Goal: Find contact information: Find contact information

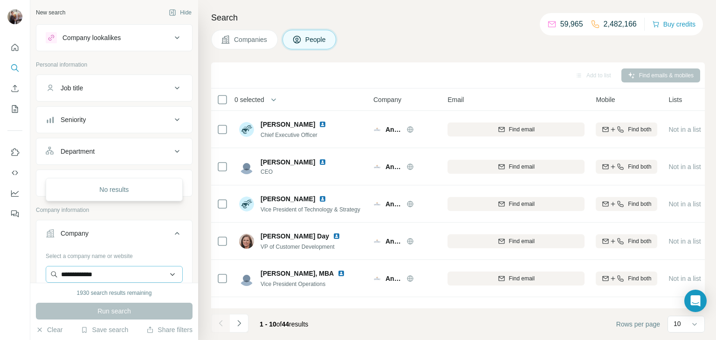
scroll to position [0, 1]
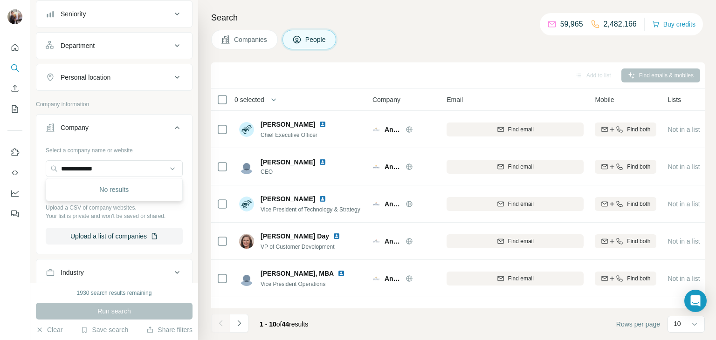
drag, startPoint x: 106, startPoint y: 167, endPoint x: 25, endPoint y: 170, distance: 81.6
click at [25, 170] on div "**********" at bounding box center [358, 170] width 716 height 340
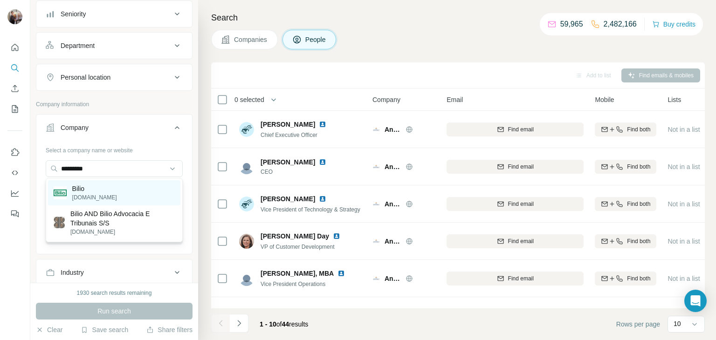
type input "*********"
click at [109, 194] on div "Bilio [DOMAIN_NAME]" at bounding box center [114, 192] width 132 height 25
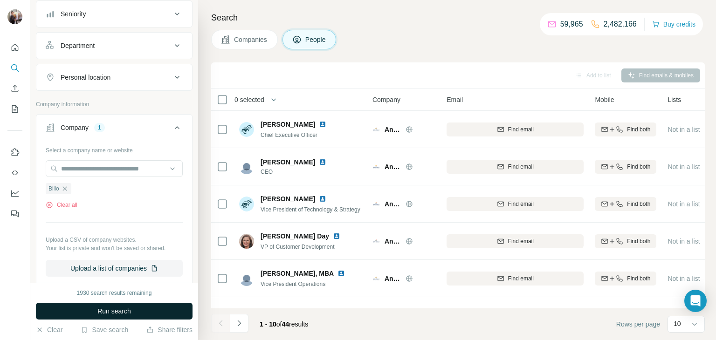
click at [103, 310] on span "Run search" at bounding box center [114, 311] width 34 height 9
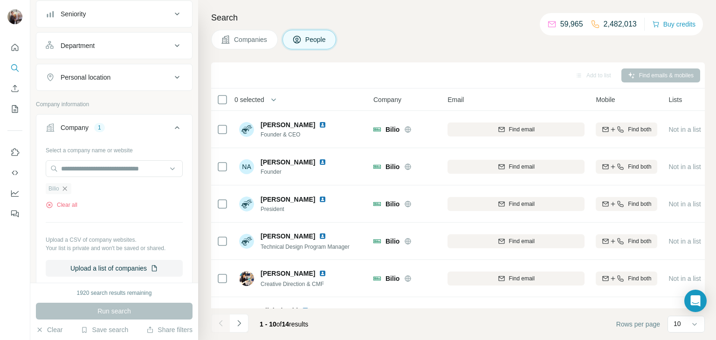
click at [64, 186] on icon "button" at bounding box center [64, 188] width 7 height 7
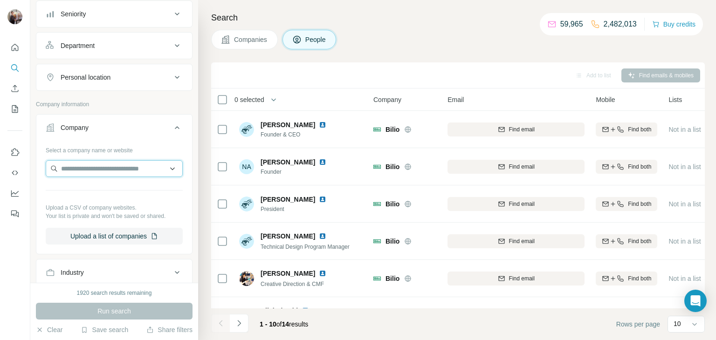
click at [79, 166] on input "text" at bounding box center [114, 168] width 137 height 17
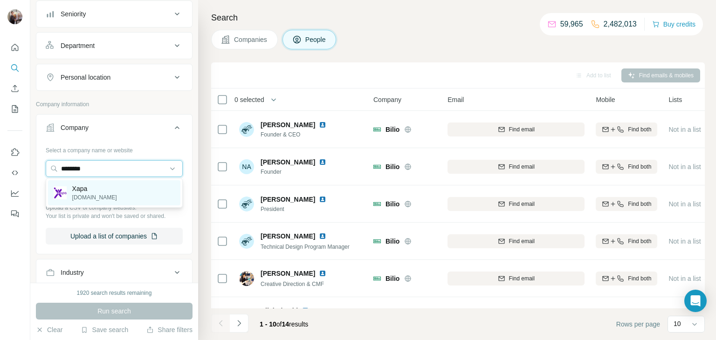
type input "********"
click at [92, 189] on p "Xapa" at bounding box center [94, 188] width 45 height 9
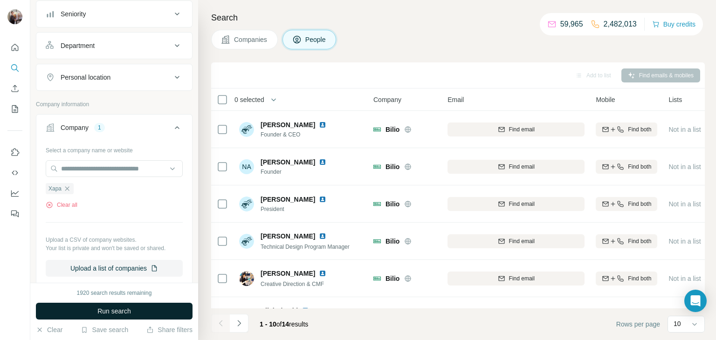
click at [110, 313] on span "Run search" at bounding box center [114, 311] width 34 height 9
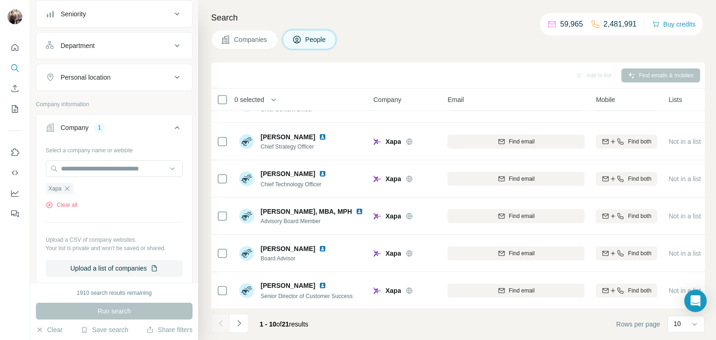
scroll to position [138, 0]
click at [396, 41] on div "Companies People" at bounding box center [458, 40] width 494 height 20
click at [66, 189] on icon "button" at bounding box center [66, 188] width 7 height 7
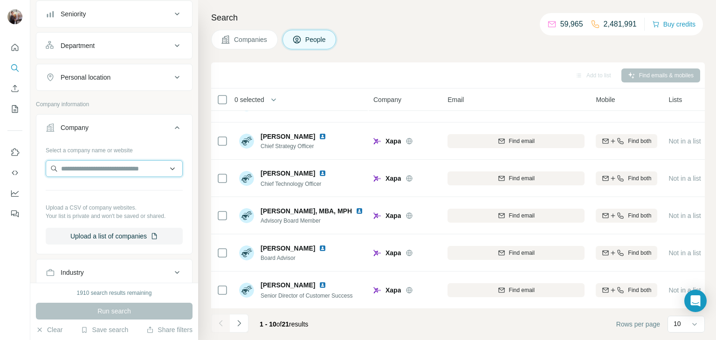
click at [90, 167] on input "text" at bounding box center [114, 168] width 137 height 17
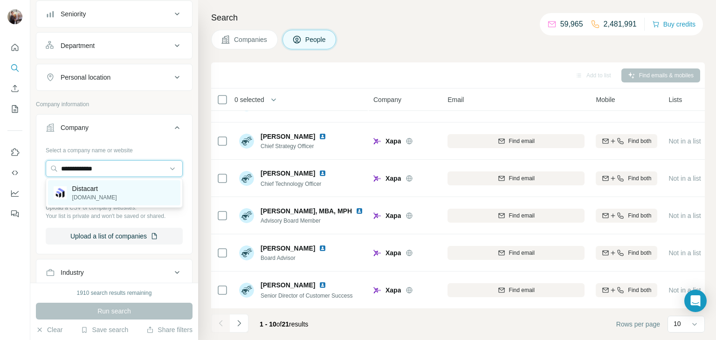
type input "**********"
click at [114, 190] on div "Distacart [DOMAIN_NAME]" at bounding box center [114, 192] width 132 height 25
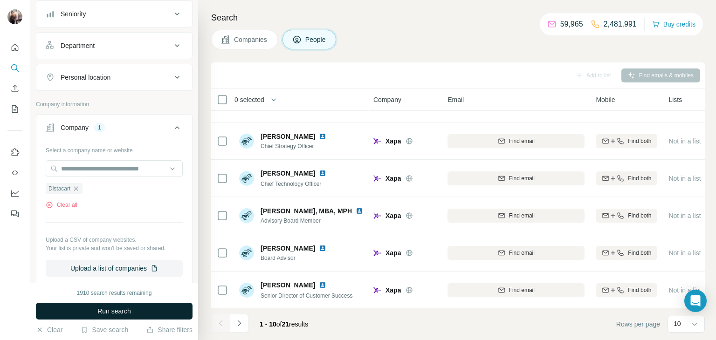
click at [115, 311] on span "Run search" at bounding box center [114, 311] width 34 height 9
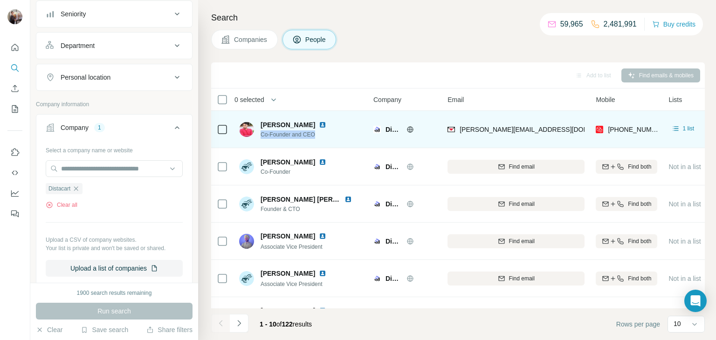
drag, startPoint x: 319, startPoint y: 136, endPoint x: 259, endPoint y: 136, distance: 60.2
click at [259, 136] on div "[PERSON_NAME] Co-Founder and CEO" at bounding box center [301, 130] width 124 height 26
copy span "Co-Founder and CEO"
drag, startPoint x: 261, startPoint y: 124, endPoint x: 296, endPoint y: 127, distance: 34.7
click at [296, 127] on div "[PERSON_NAME]" at bounding box center [299, 124] width 77 height 9
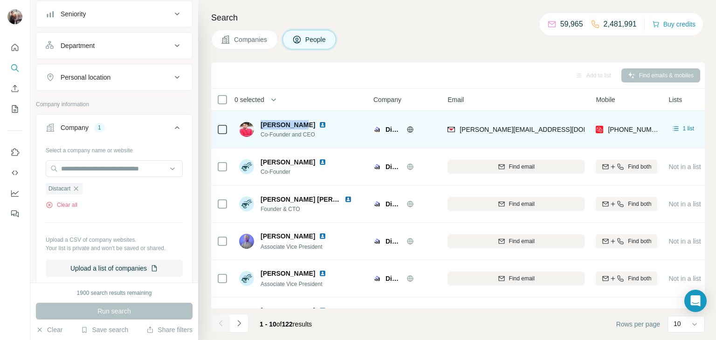
copy span "[PERSON_NAME]"
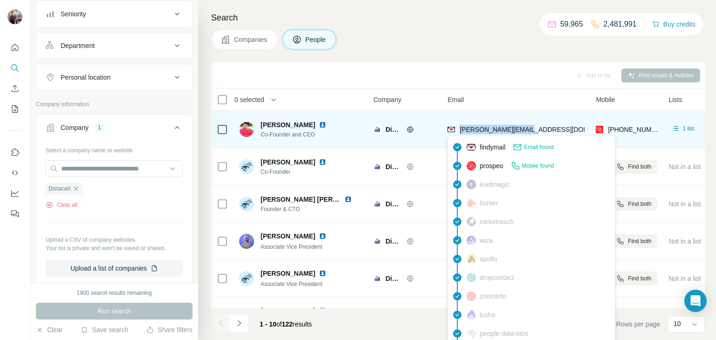
drag, startPoint x: 528, startPoint y: 127, endPoint x: 459, endPoint y: 129, distance: 69.5
click at [459, 129] on div "[PERSON_NAME][EMAIL_ADDRESS][DOMAIN_NAME]" at bounding box center [516, 130] width 137 height 26
copy span "[PERSON_NAME][EMAIL_ADDRESS][DOMAIN_NAME]"
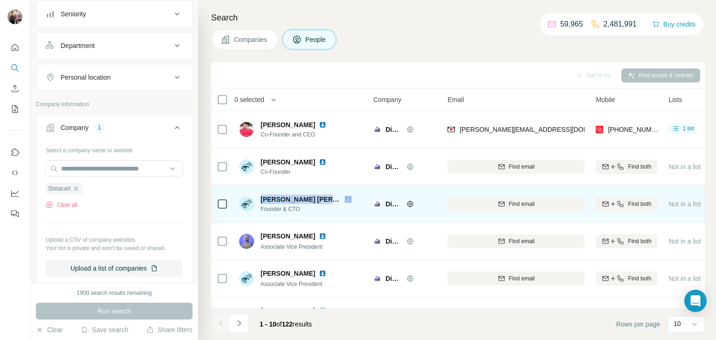
drag, startPoint x: 259, startPoint y: 198, endPoint x: 335, endPoint y: 201, distance: 76.0
click at [335, 201] on div "[PERSON_NAME] [PERSON_NAME] Founder & CTO" at bounding box center [301, 204] width 124 height 19
copy span "[PERSON_NAME] [PERSON_NAME]"
